Goal: Navigation & Orientation: Find specific page/section

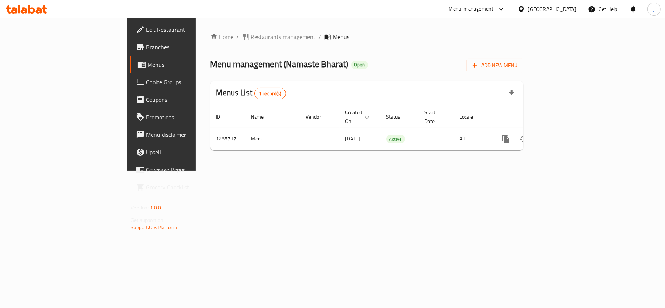
click at [146, 86] on span "Choice Groups" at bounding box center [189, 82] width 86 height 9
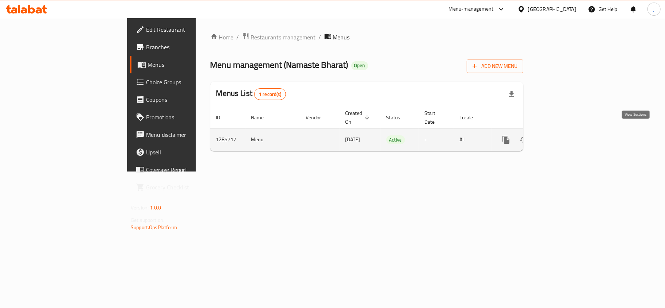
click at [563, 135] on icon "enhanced table" at bounding box center [558, 139] width 9 height 9
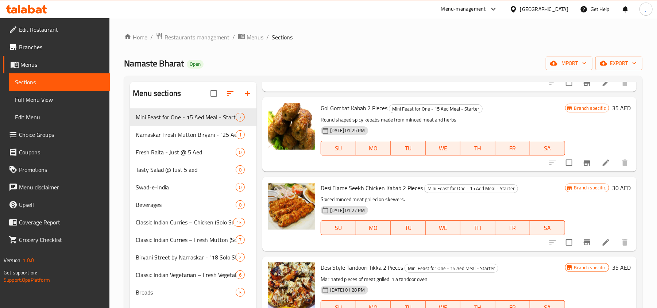
scroll to position [97, 0]
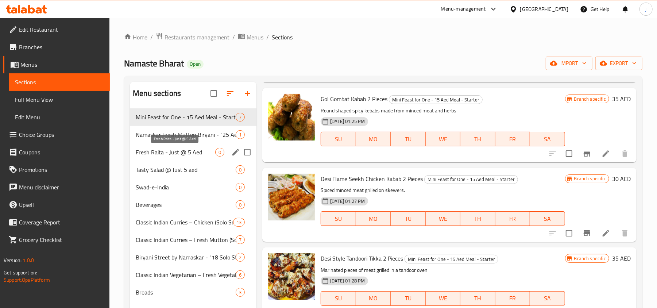
click at [156, 155] on span "Fresh Raita - Just @ 5 Aed" at bounding box center [176, 152] width 80 height 9
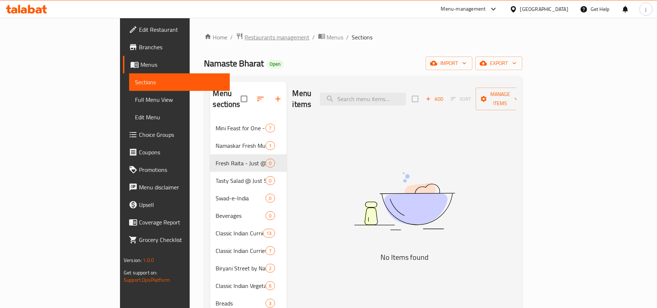
click at [245, 36] on span "Restaurants management" at bounding box center [277, 37] width 65 height 9
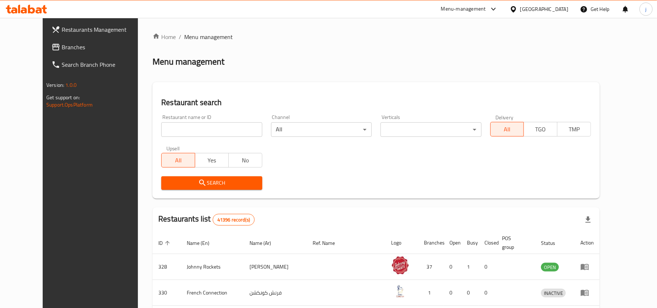
click at [43, 45] on div "Restaurants Management Branches Search Branch Phone Version: 1.0.0 Get support …" at bounding box center [329, 270] width 572 height 505
click at [62, 45] on span "Branches" at bounding box center [104, 47] width 85 height 9
